Goal: Task Accomplishment & Management: Manage account settings

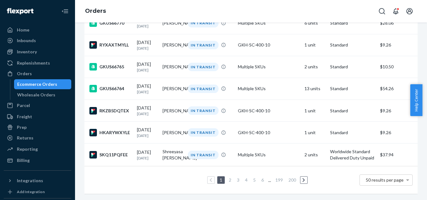
scroll to position [1088, 0]
drag, startPoint x: 185, startPoint y: 174, endPoint x: 181, endPoint y: 175, distance: 3.6
click at [185, 174] on div "1 2 3 4 5 6 ... 199 200 50 results per page" at bounding box center [250, 180] width 323 height 20
click at [7, 178] on icon at bounding box center [10, 181] width 6 height 6
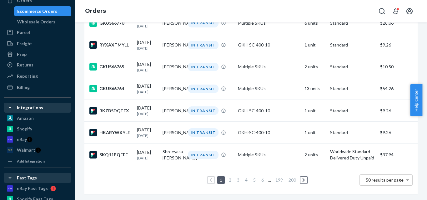
scroll to position [125, 0]
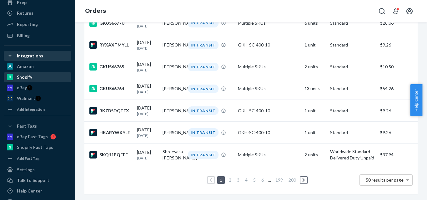
click at [32, 77] on div "Shopify" at bounding box center [37, 77] width 66 height 9
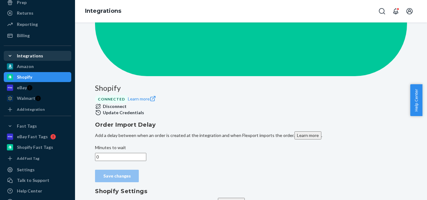
scroll to position [268, 0]
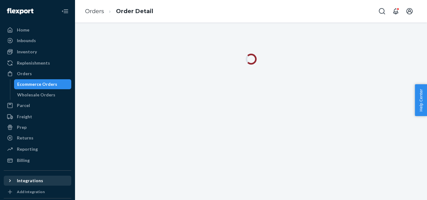
click at [11, 180] on icon at bounding box center [10, 181] width 6 height 6
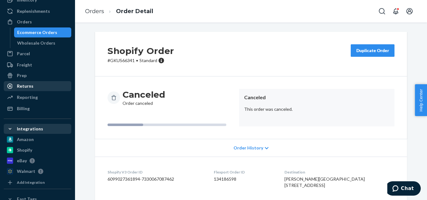
scroll to position [14, 0]
